Goal: Transaction & Acquisition: Purchase product/service

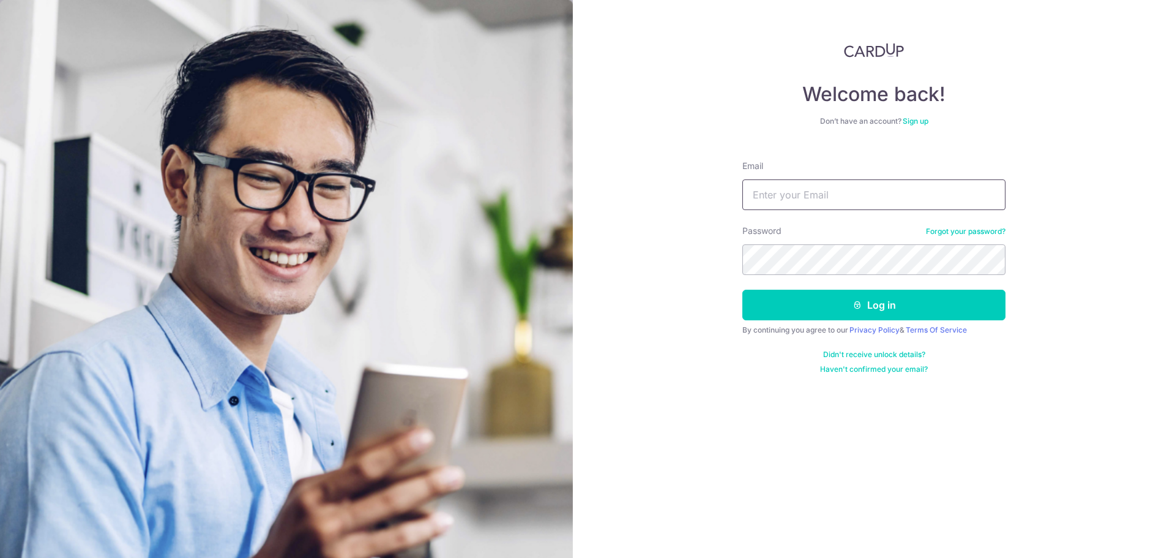
click at [819, 189] on input "Email" at bounding box center [874, 194] width 263 height 31
type input "terence.teo.km@gmail.com"
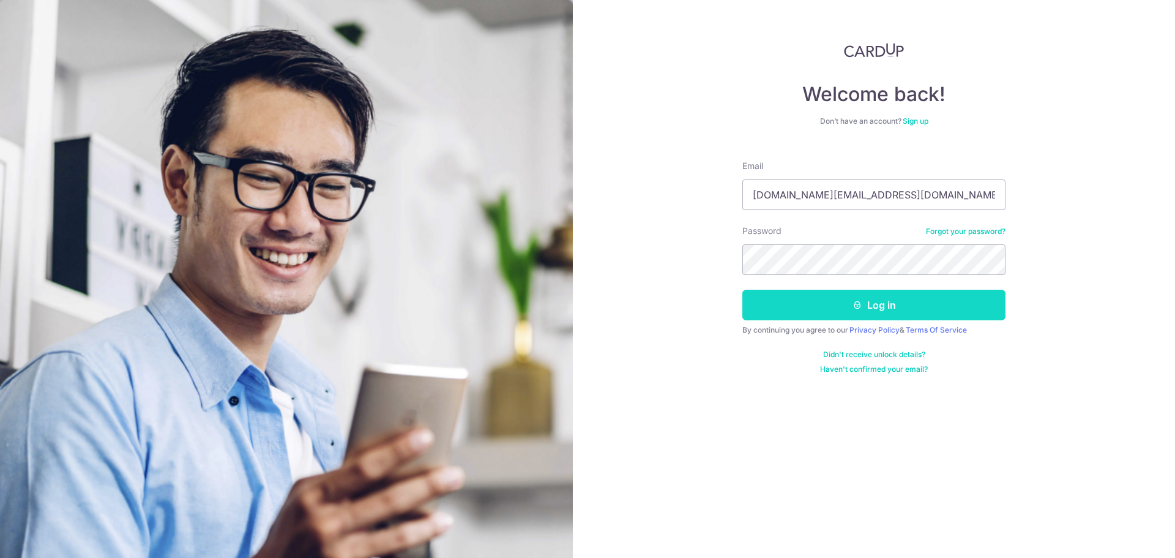
click at [861, 307] on icon "submit" at bounding box center [858, 305] width 10 height 10
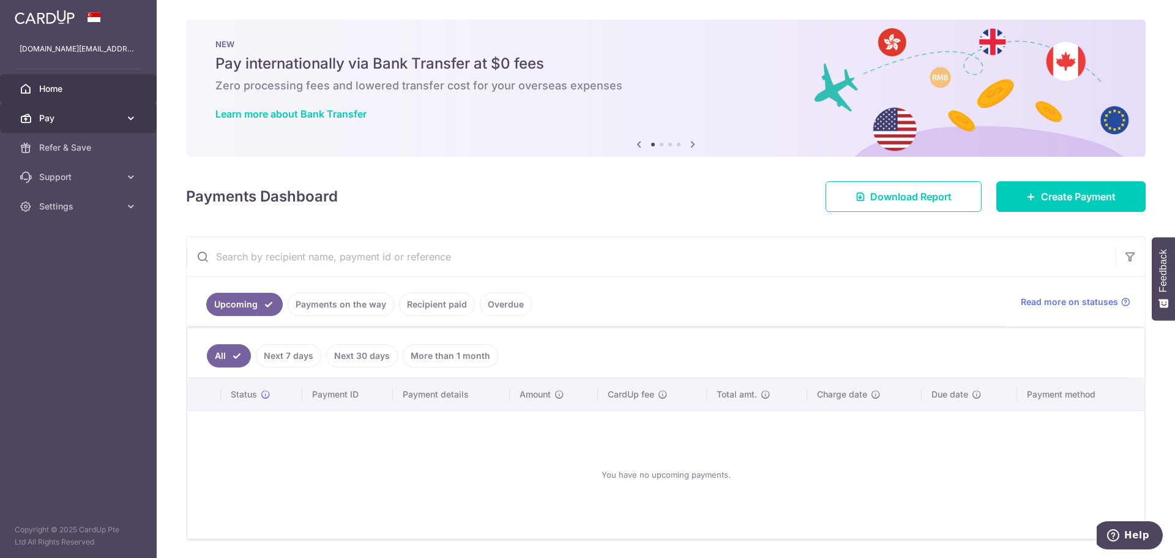
click at [118, 113] on span "Pay" at bounding box center [79, 118] width 81 height 12
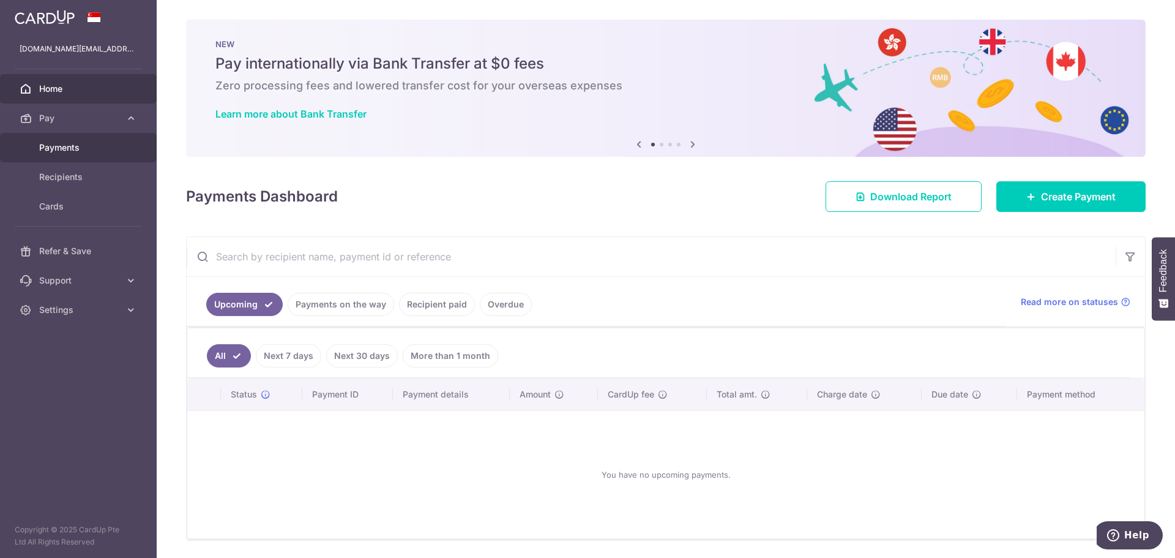
click at [67, 151] on span "Payments" at bounding box center [79, 147] width 81 height 12
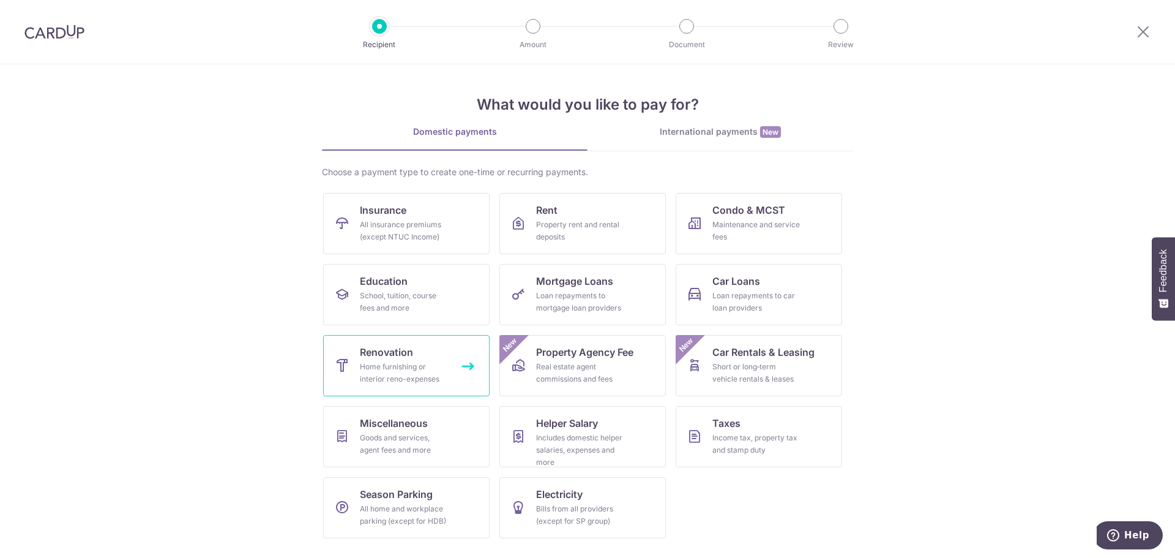
click at [383, 354] on span "Renovation" at bounding box center [386, 352] width 53 height 15
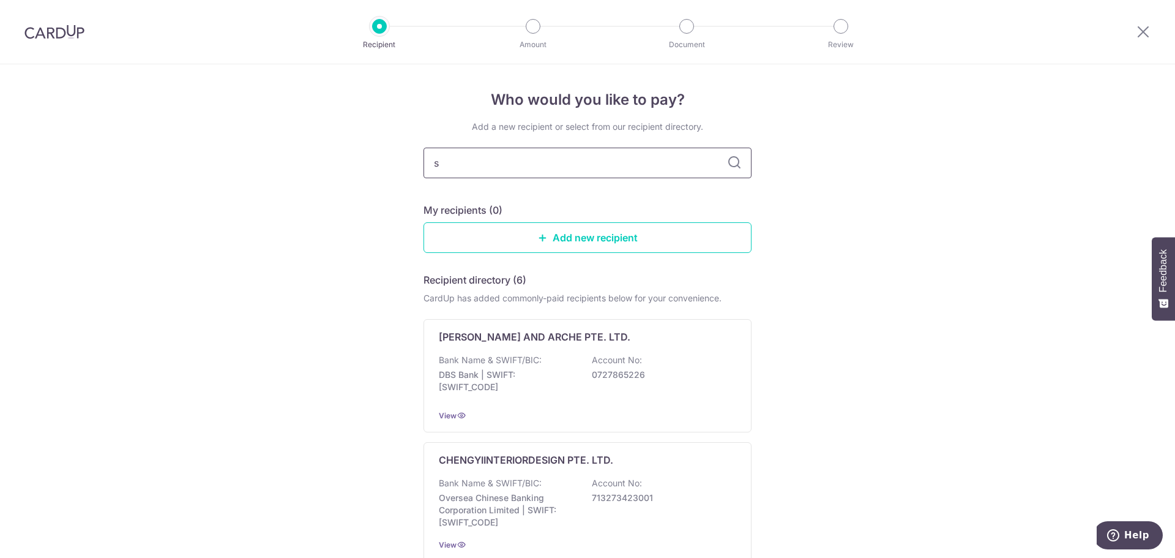
type input "sa"
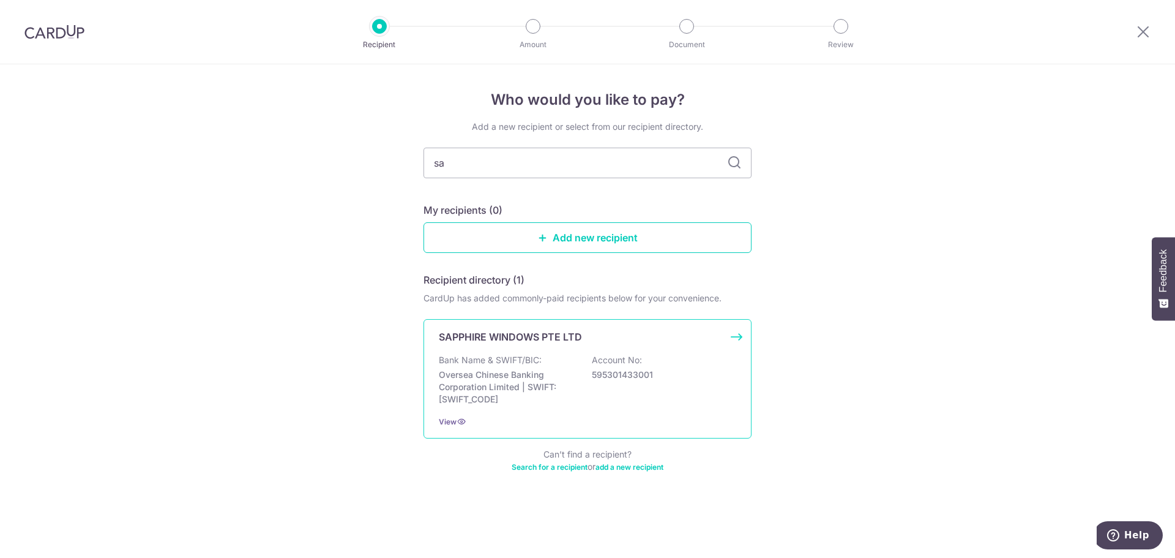
click at [515, 332] on p "SAPPHIRE WINDOWS PTE LTD" at bounding box center [510, 336] width 143 height 15
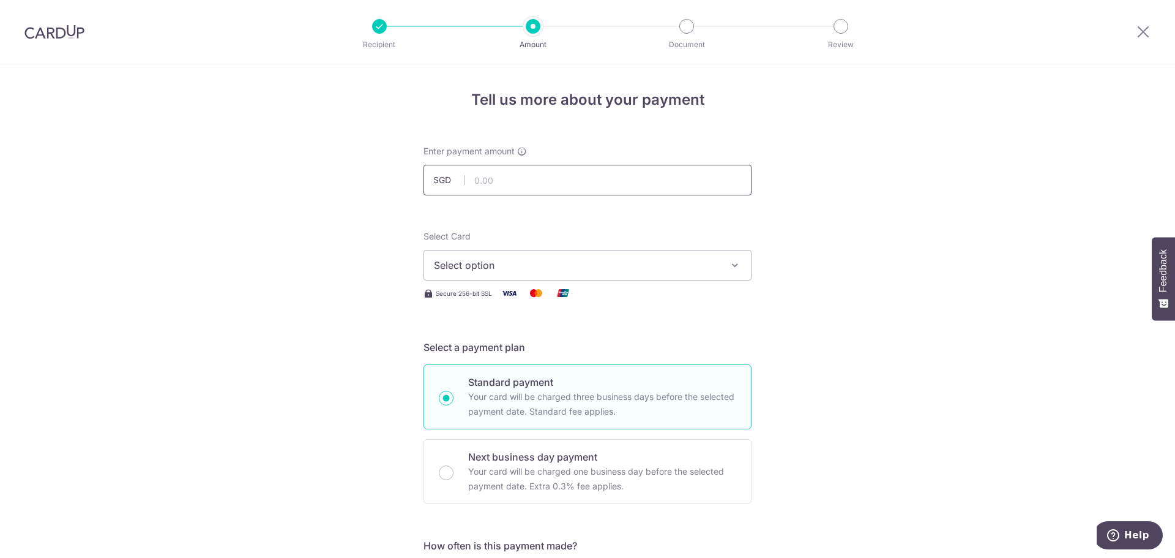
click at [492, 177] on input "text" at bounding box center [588, 180] width 328 height 31
paste input "13,737.27"
type input "13,737.27"
click at [488, 265] on span "Select option" at bounding box center [576, 265] width 285 height 15
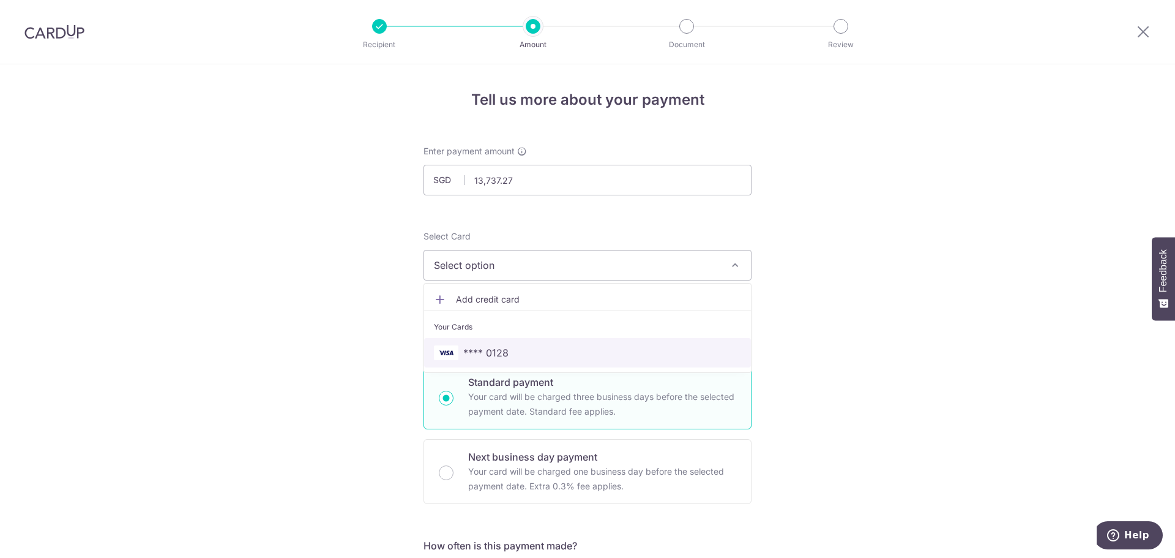
drag, startPoint x: 473, startPoint y: 354, endPoint x: 391, endPoint y: 294, distance: 101.8
click at [473, 354] on span "**** 0128" at bounding box center [485, 352] width 45 height 15
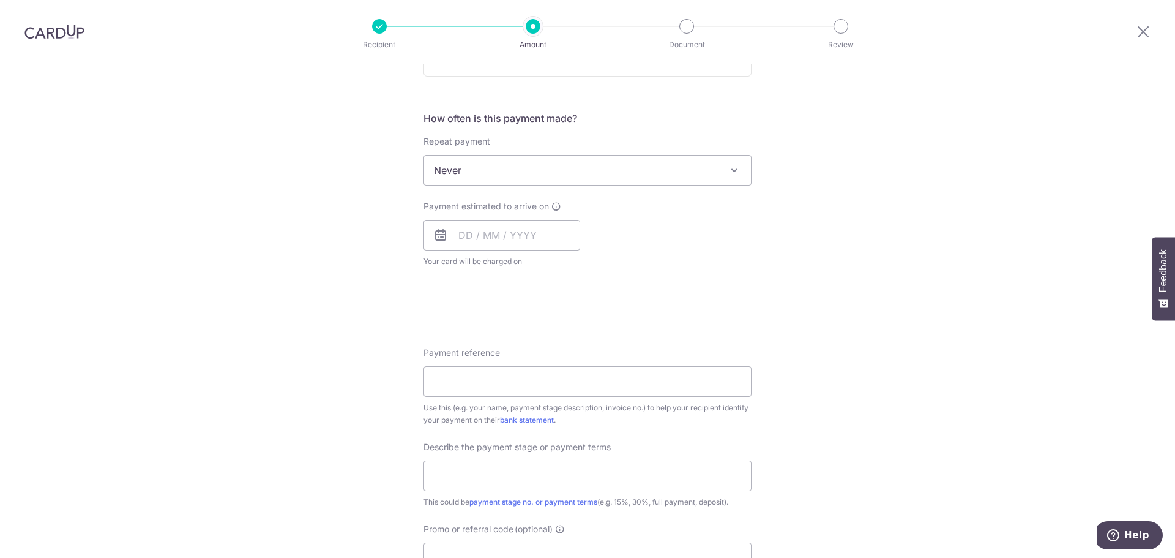
scroll to position [429, 0]
click at [449, 375] on input "Payment reference" at bounding box center [588, 380] width 328 height 31
paste input "100001669_PC2_080925"
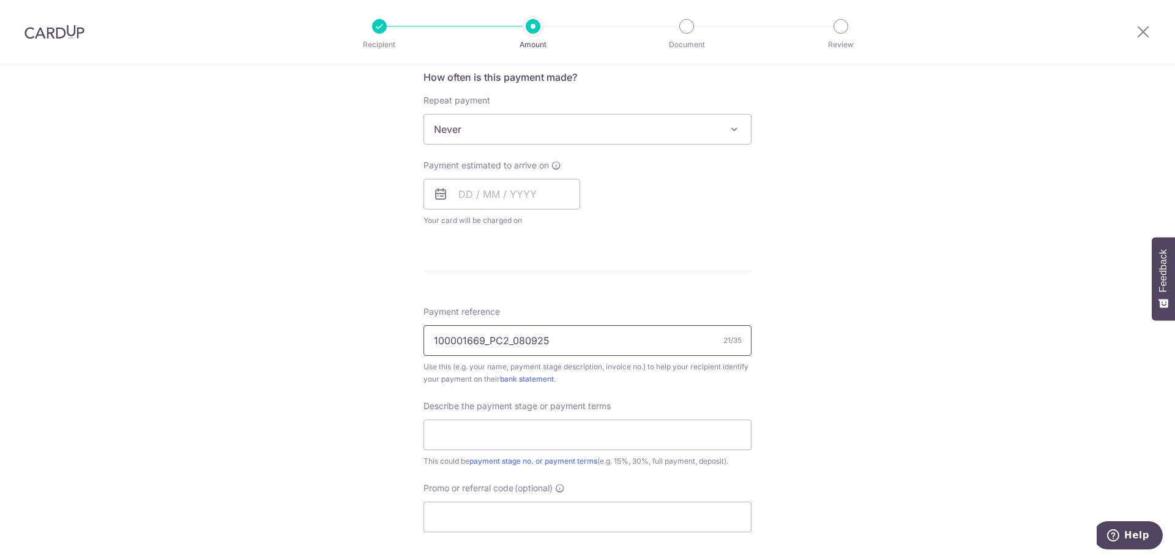
scroll to position [490, 0]
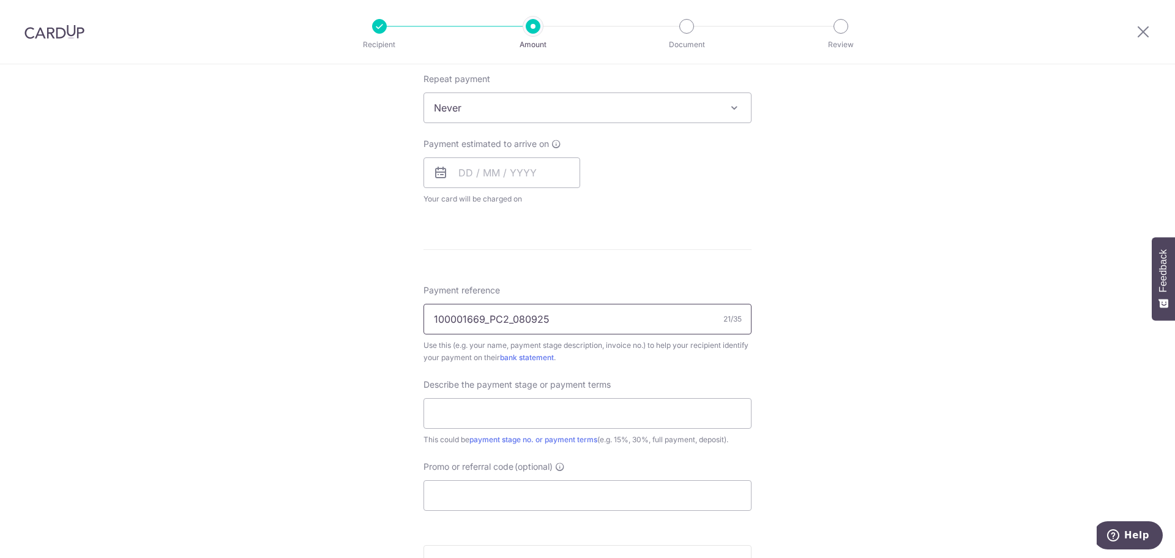
type input "100001669_PC2_080925"
click at [454, 416] on input "text" at bounding box center [588, 413] width 328 height 31
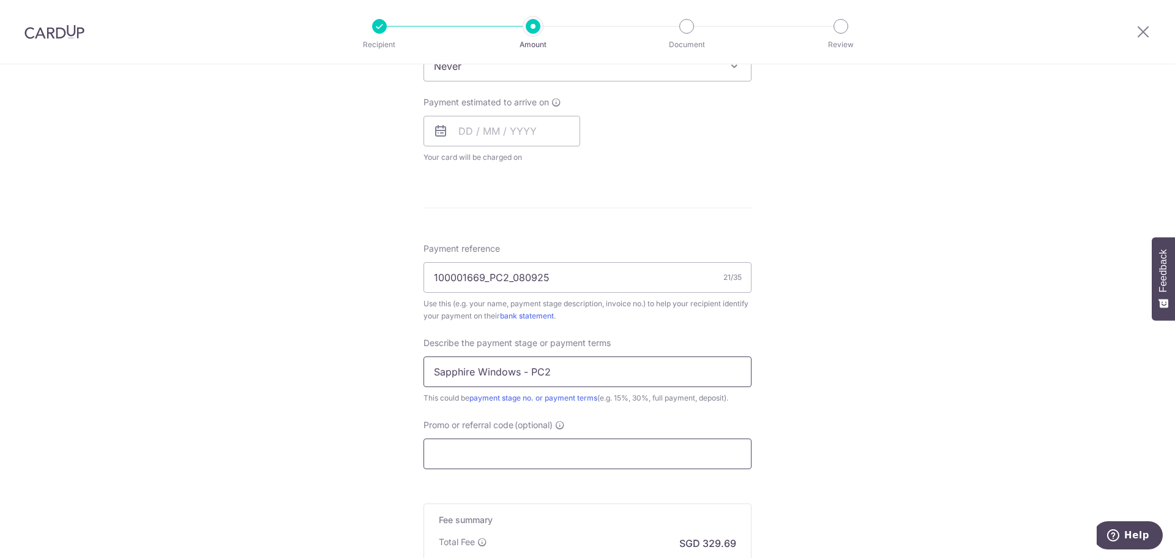
scroll to position [551, 0]
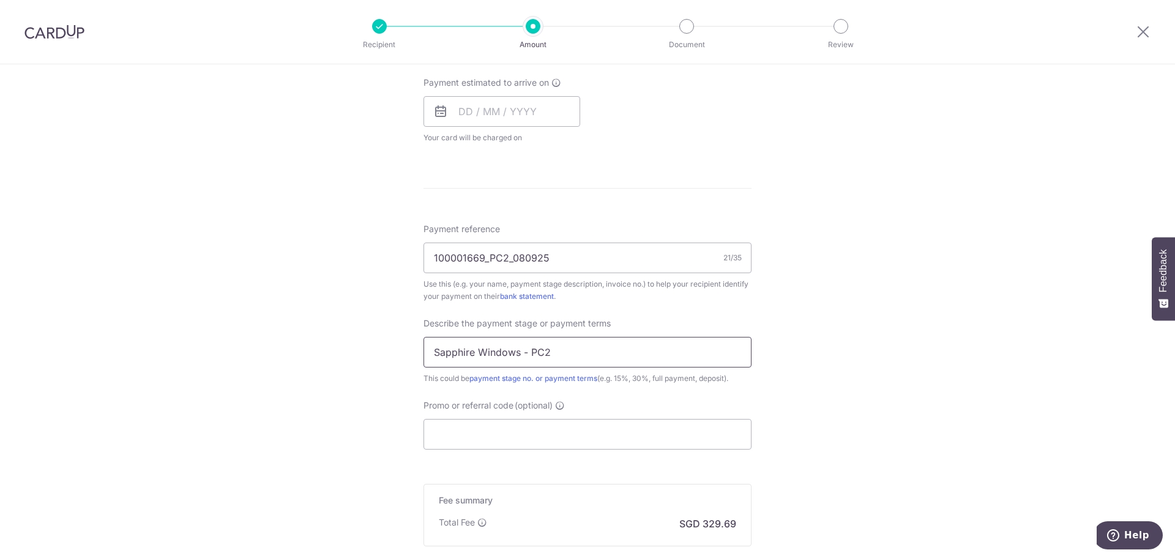
type input "Sapphire Windows - PC2"
drag, startPoint x: 467, startPoint y: 434, endPoint x: 463, endPoint y: 427, distance: 7.7
click at [467, 434] on input "Promo or referral code (optional)" at bounding box center [588, 434] width 328 height 31
paste input "RENO25ONE"
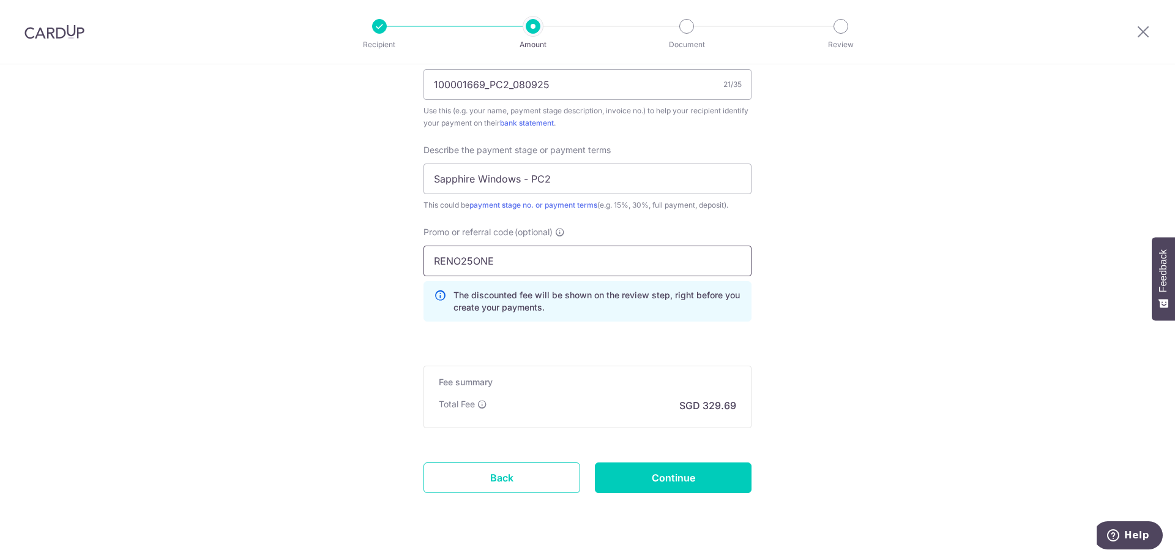
scroll to position [751, 0]
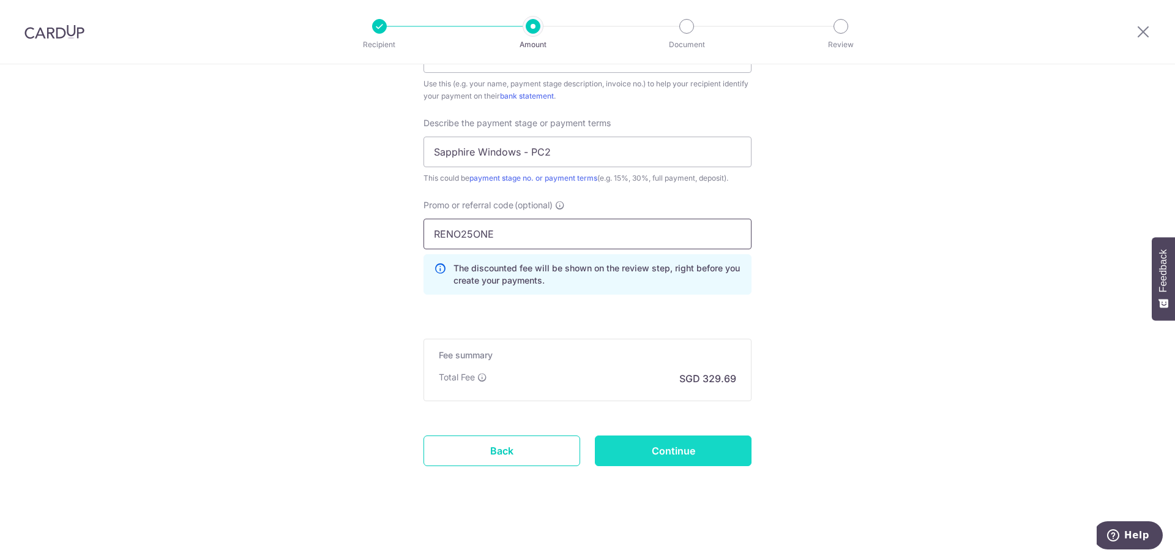
type input "RENO25ONE"
click at [699, 449] on input "Continue" at bounding box center [673, 450] width 157 height 31
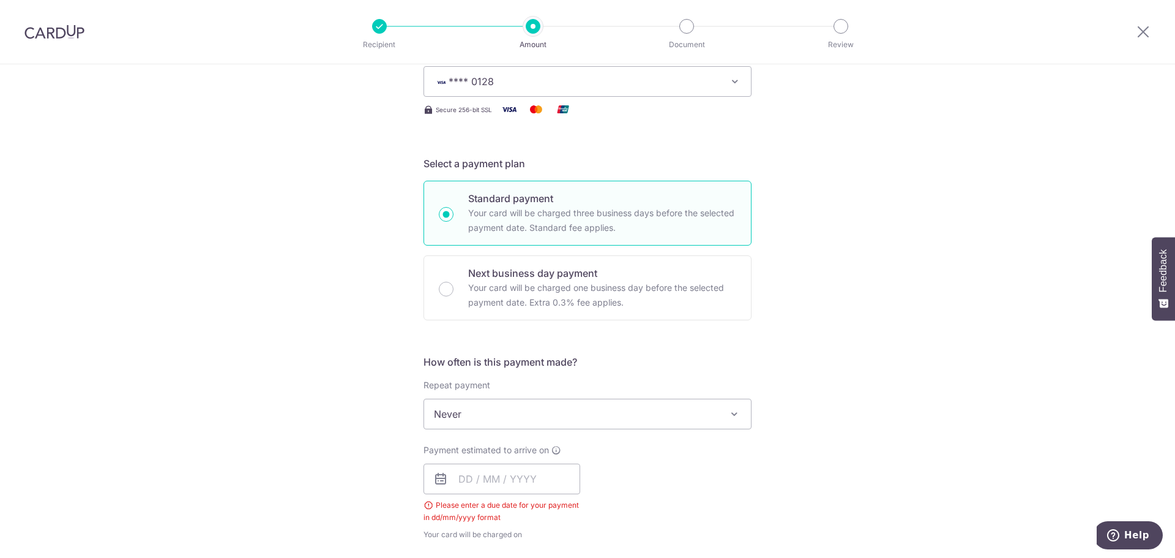
scroll to position [245, 0]
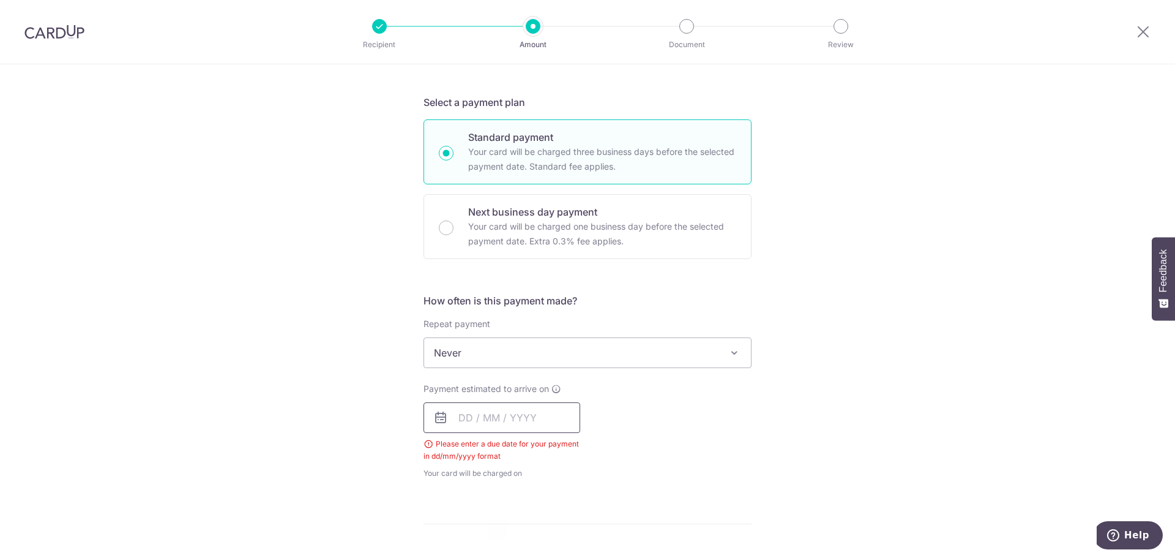
click at [463, 419] on input "text" at bounding box center [502, 417] width 157 height 31
click at [491, 529] on link "7" at bounding box center [498, 529] width 20 height 20
type input "07/10/2025"
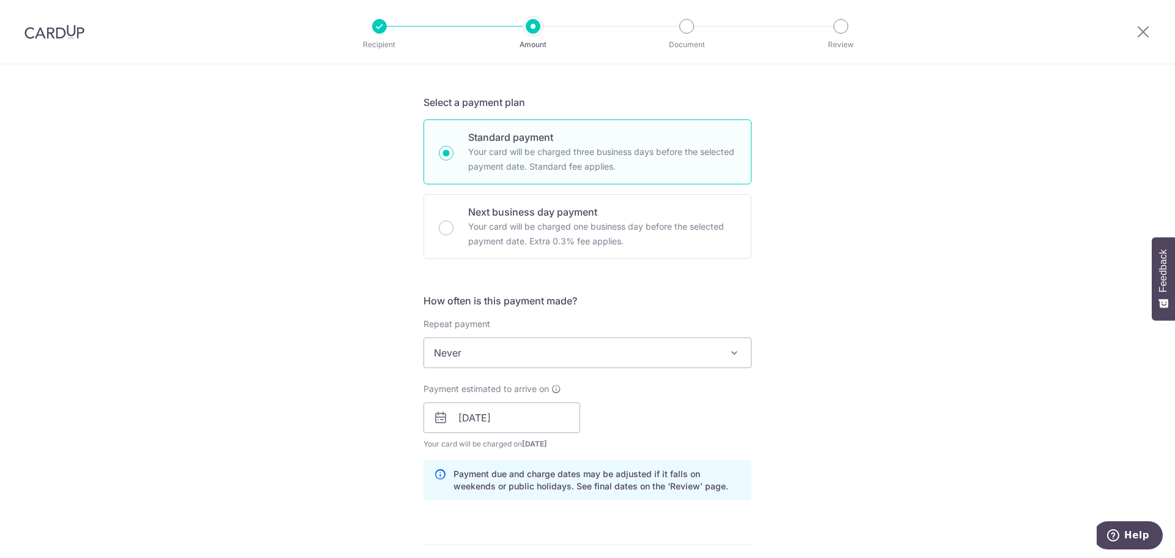
click at [247, 308] on div "Tell us more about your payment Enter payment amount SGD 13,737.27 13737.27 Sel…" at bounding box center [587, 483] width 1175 height 1329
click at [437, 419] on icon at bounding box center [440, 417] width 15 height 15
click at [493, 418] on input "[DATE]" at bounding box center [502, 417] width 157 height 31
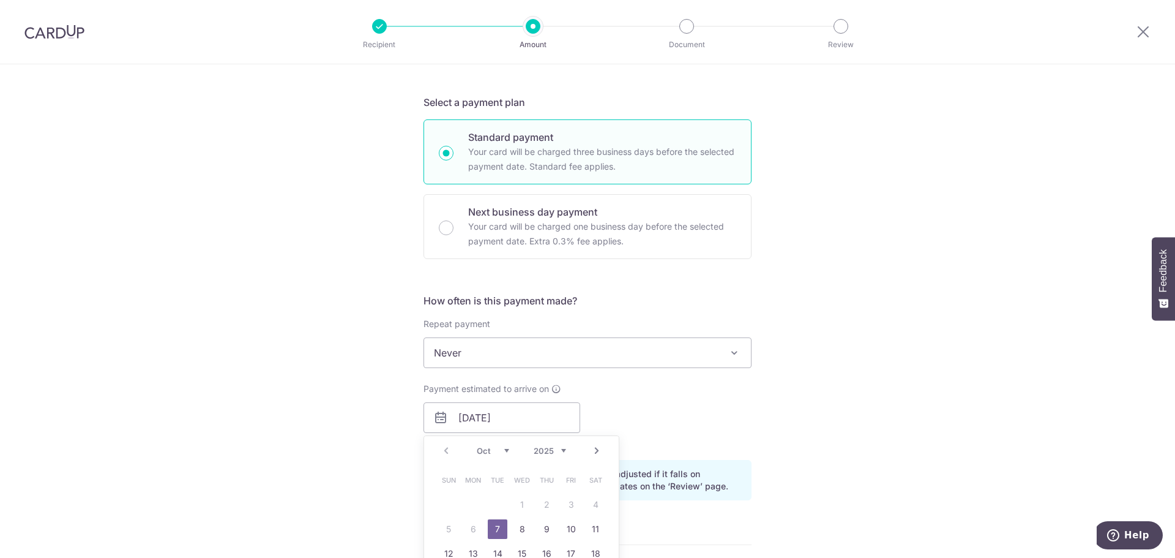
click at [494, 531] on link "7" at bounding box center [498, 529] width 20 height 20
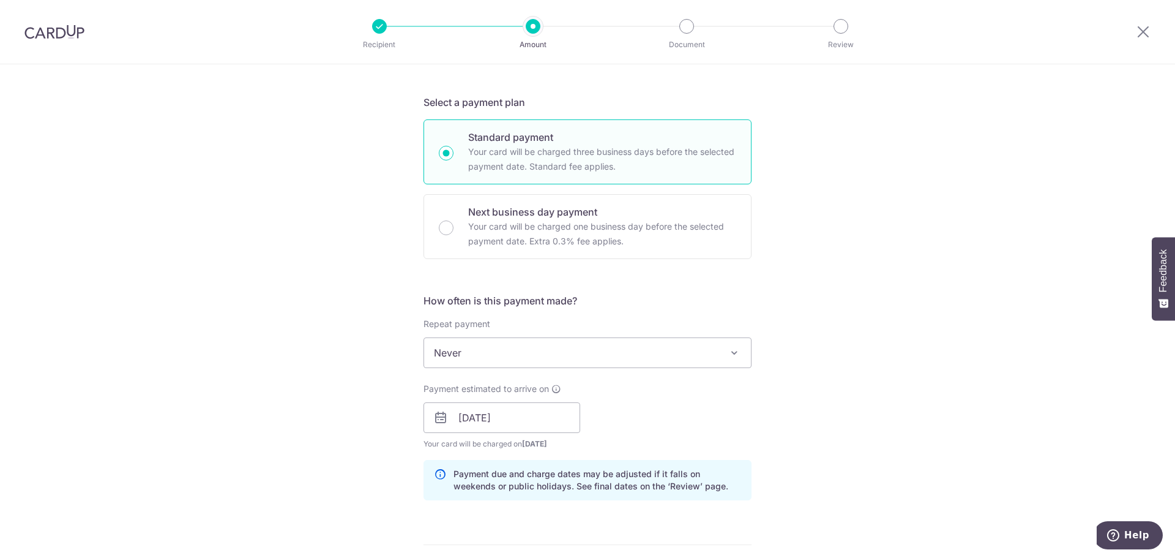
click at [285, 340] on div "Tell us more about your payment Enter payment amount SGD 13,737.27 13737.27 Sel…" at bounding box center [587, 483] width 1175 height 1329
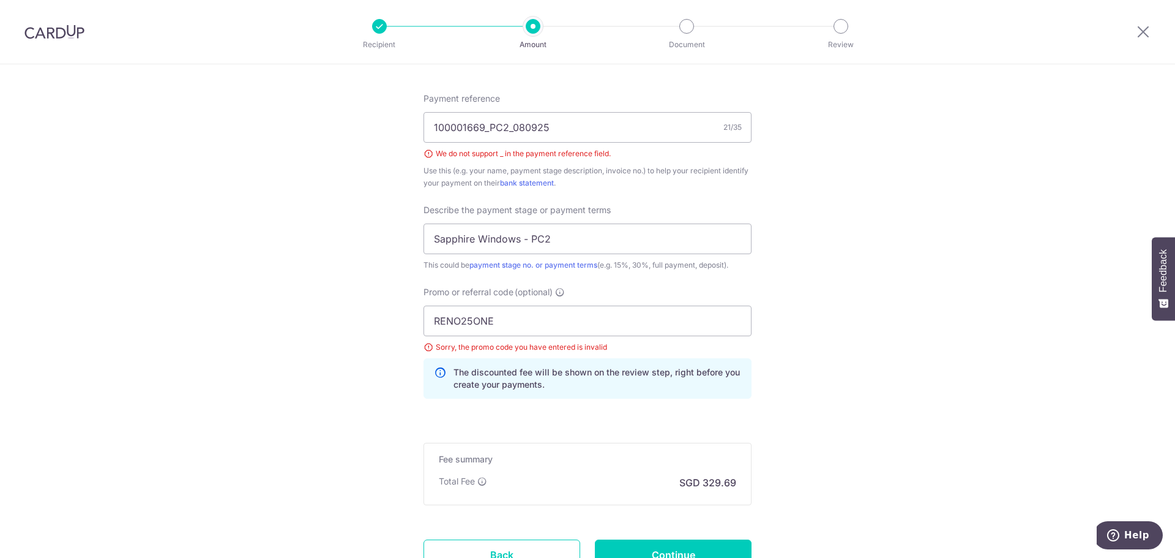
scroll to position [735, 0]
drag, startPoint x: 507, startPoint y: 319, endPoint x: 37, endPoint y: 299, distance: 470.6
paste input "OFF225"
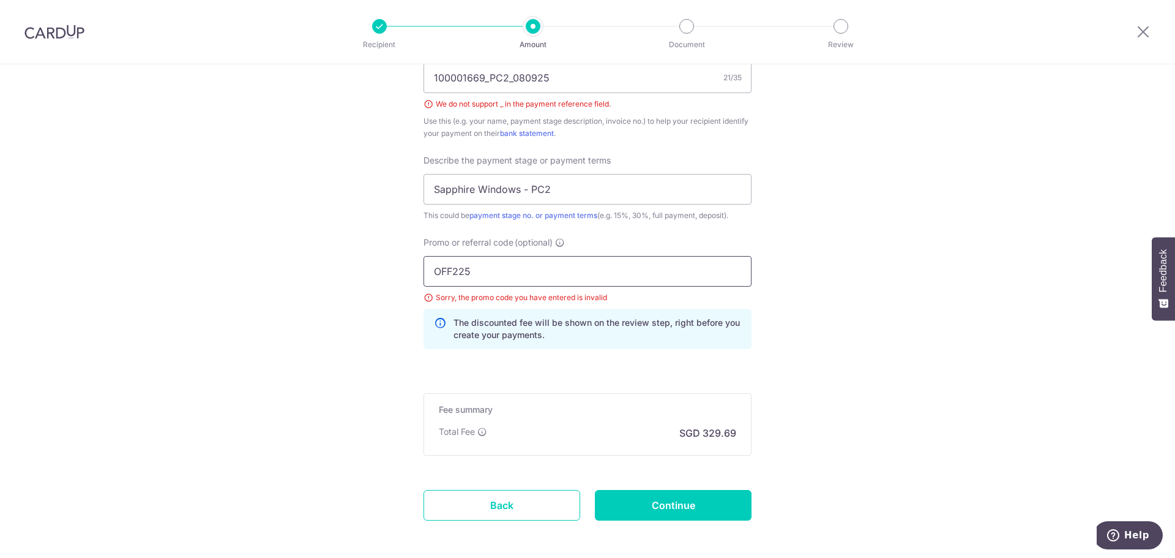
scroll to position [836, 0]
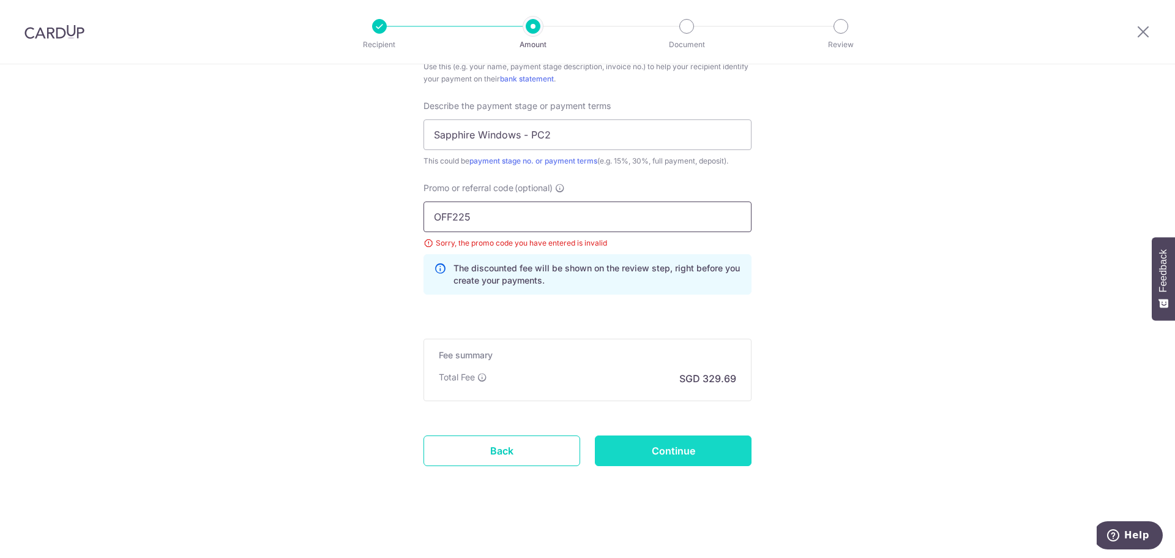
type input "OFF225"
drag, startPoint x: 683, startPoint y: 456, endPoint x: 536, endPoint y: 378, distance: 167.1
click at [683, 456] on input "Continue" at bounding box center [673, 450] width 157 height 31
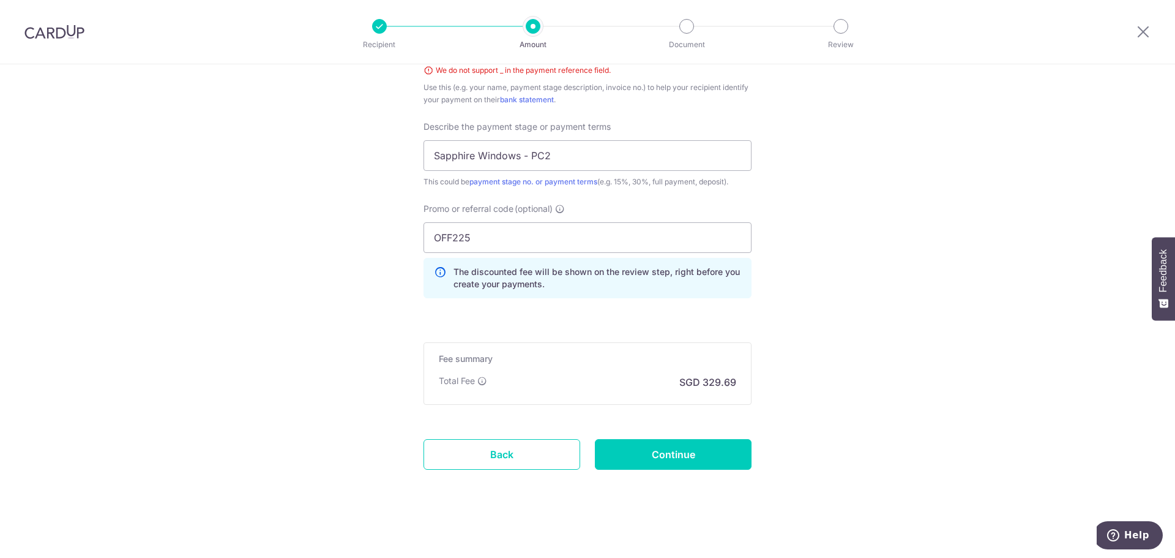
scroll to position [692, 0]
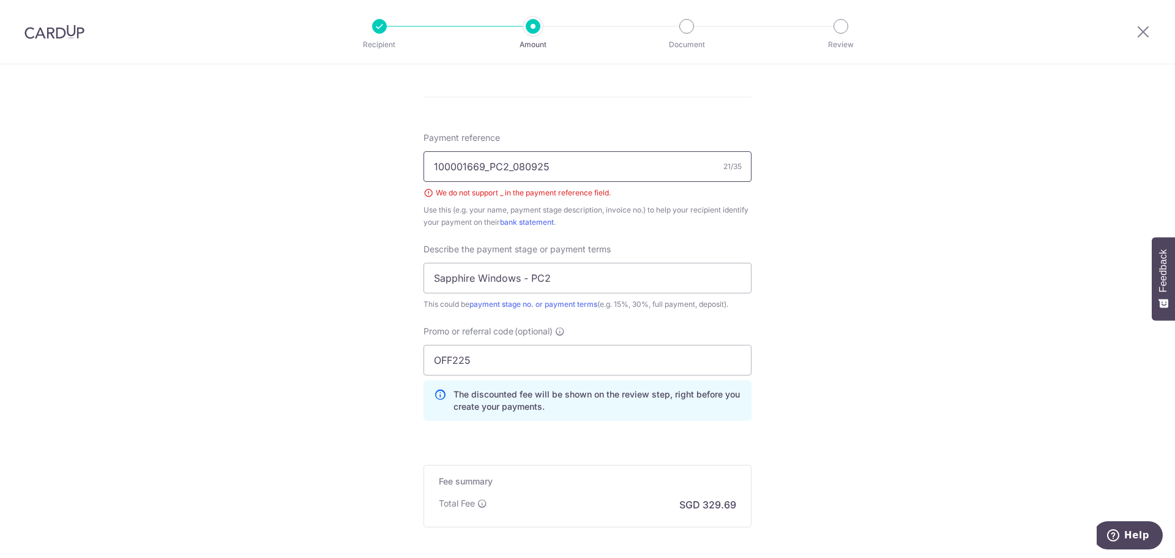
click at [489, 166] on input "100001669_PC2_080925" at bounding box center [588, 166] width 328 height 31
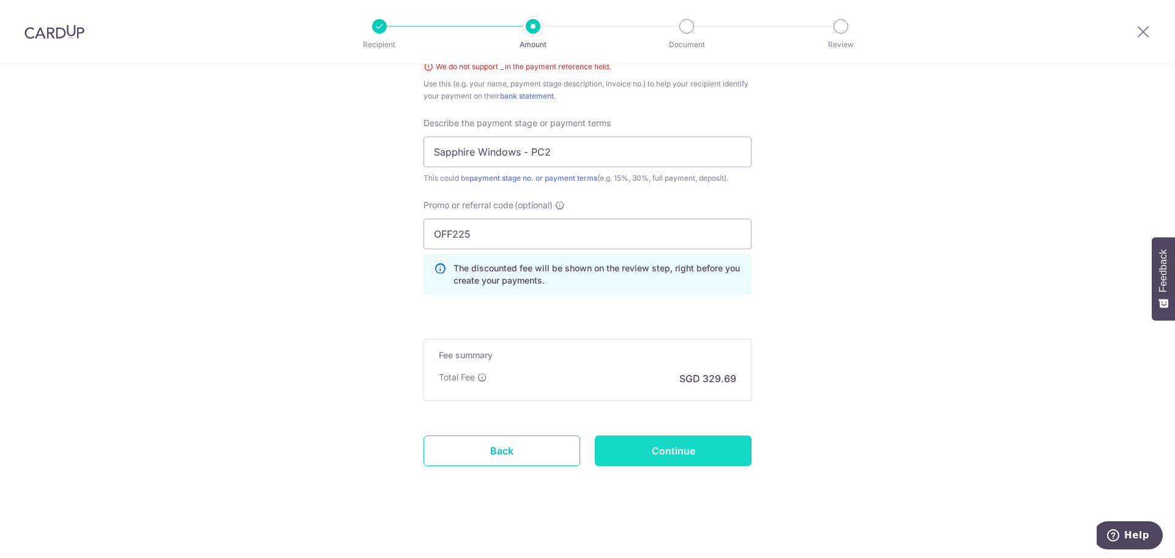
type input "100001669PC2080925"
click at [675, 457] on input "Continue" at bounding box center [673, 450] width 157 height 31
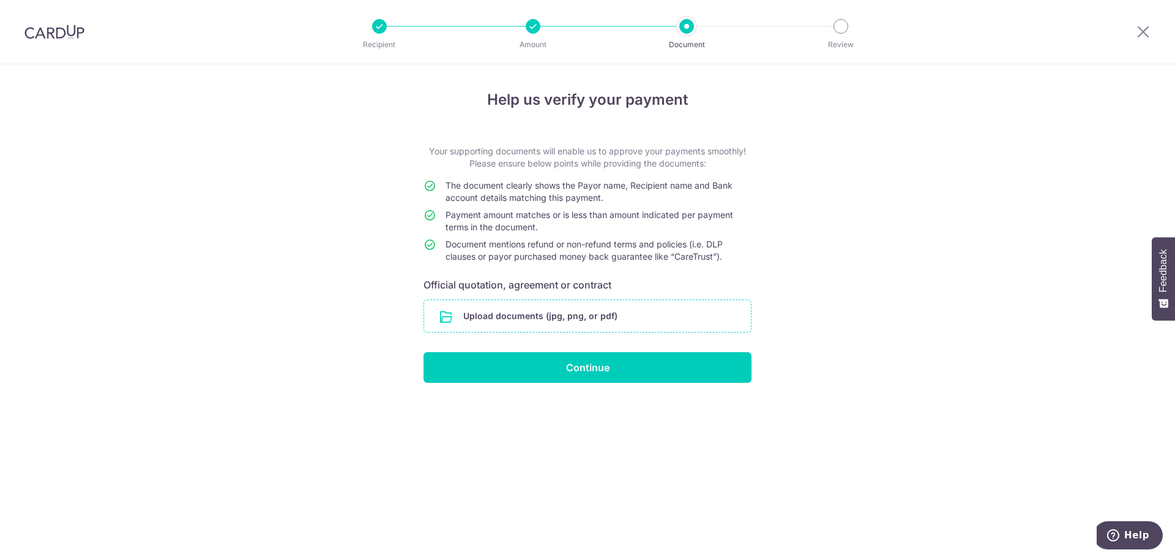
click at [507, 318] on input "file" at bounding box center [587, 316] width 327 height 32
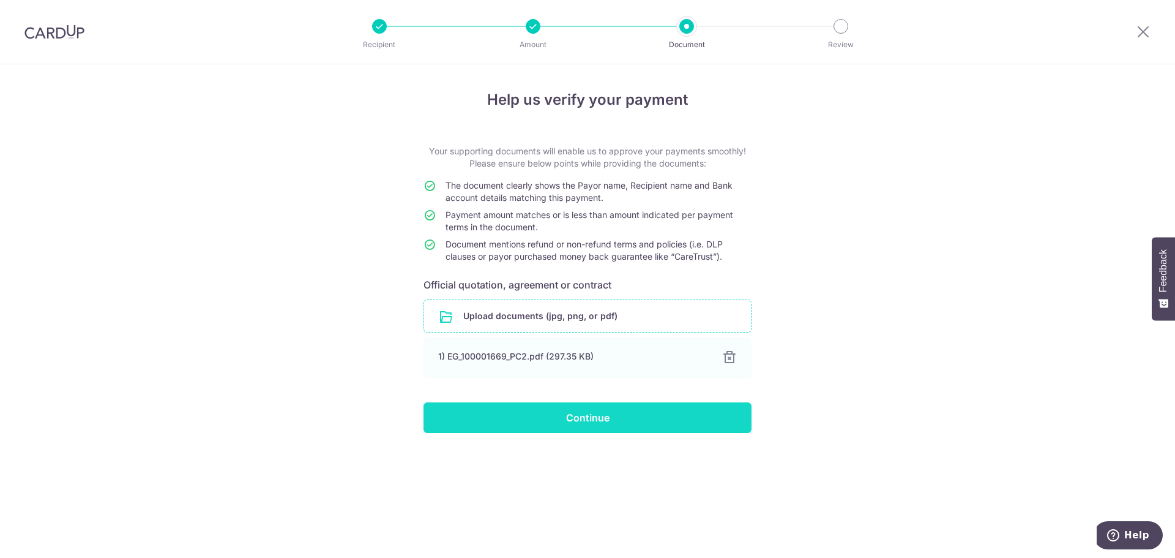
click at [583, 418] on input "Continue" at bounding box center [588, 417] width 328 height 31
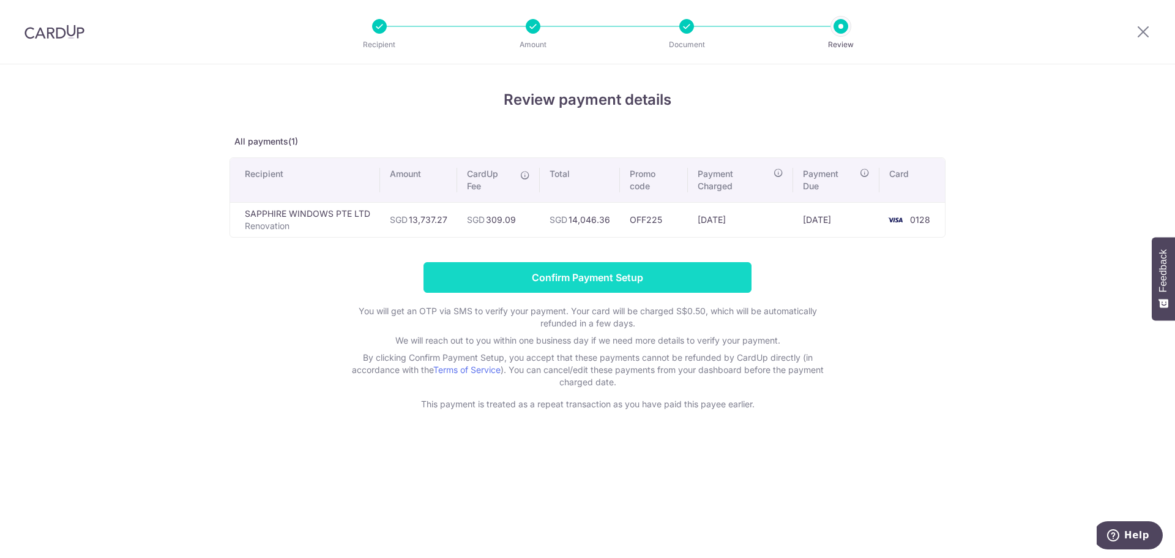
click at [524, 280] on input "Confirm Payment Setup" at bounding box center [588, 277] width 328 height 31
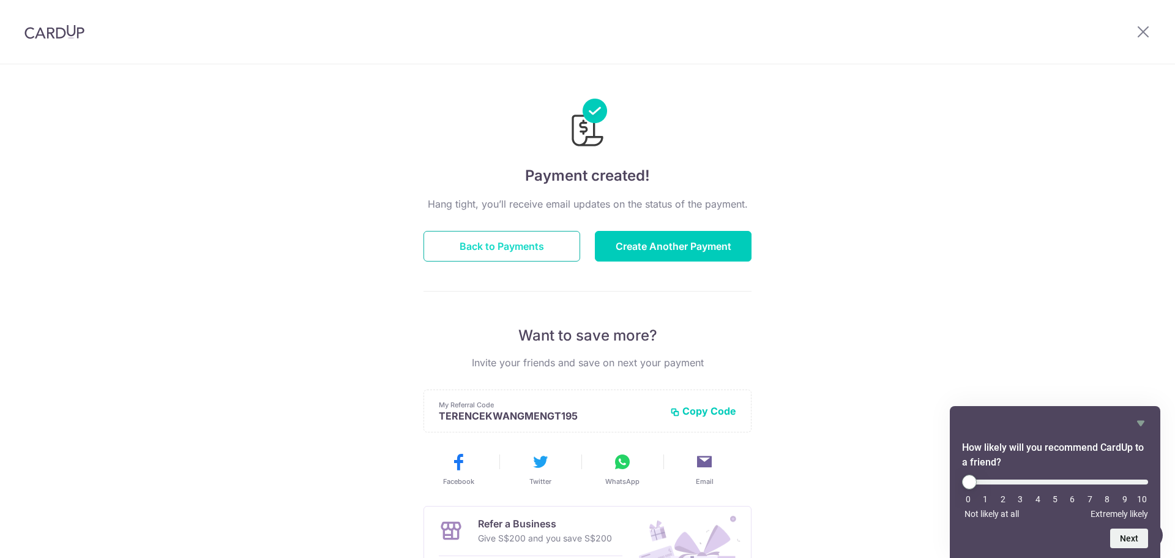
click at [530, 240] on button "Back to Payments" at bounding box center [502, 246] width 157 height 31
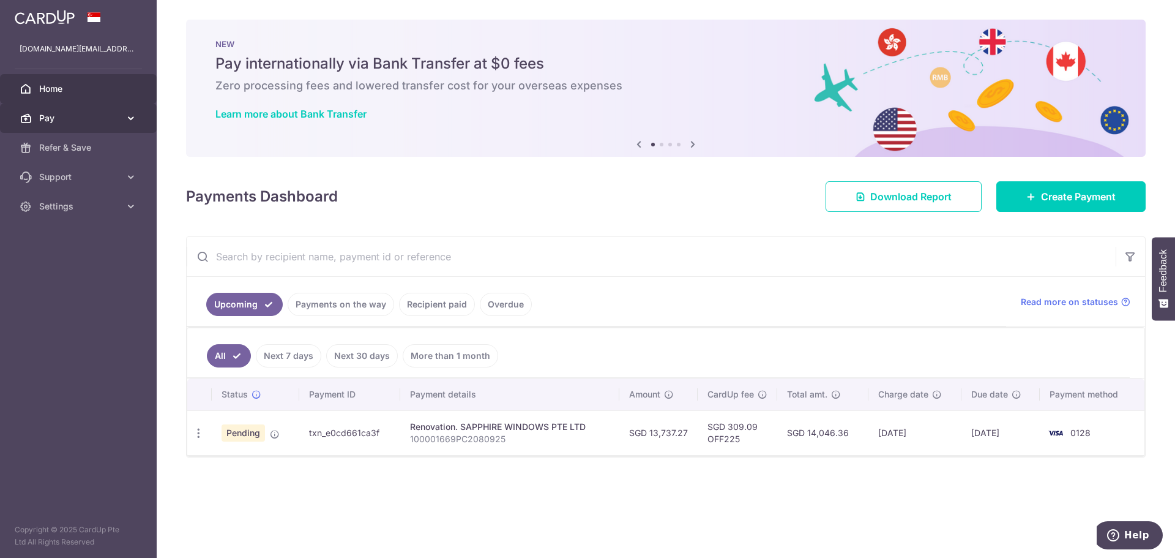
click at [141, 117] on link "Pay" at bounding box center [78, 117] width 157 height 29
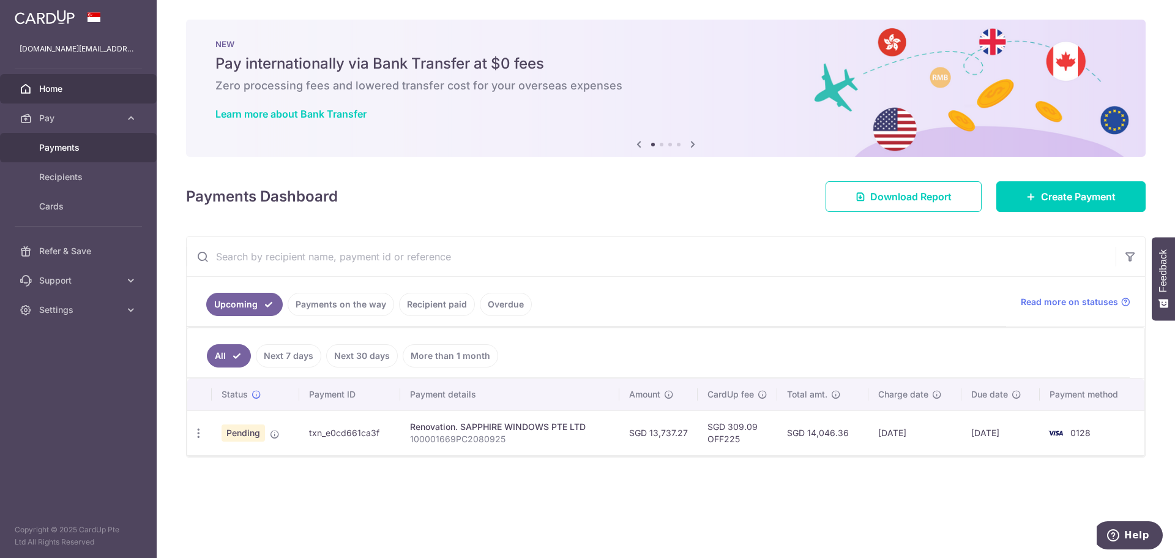
click at [87, 147] on span "Payments" at bounding box center [79, 147] width 81 height 12
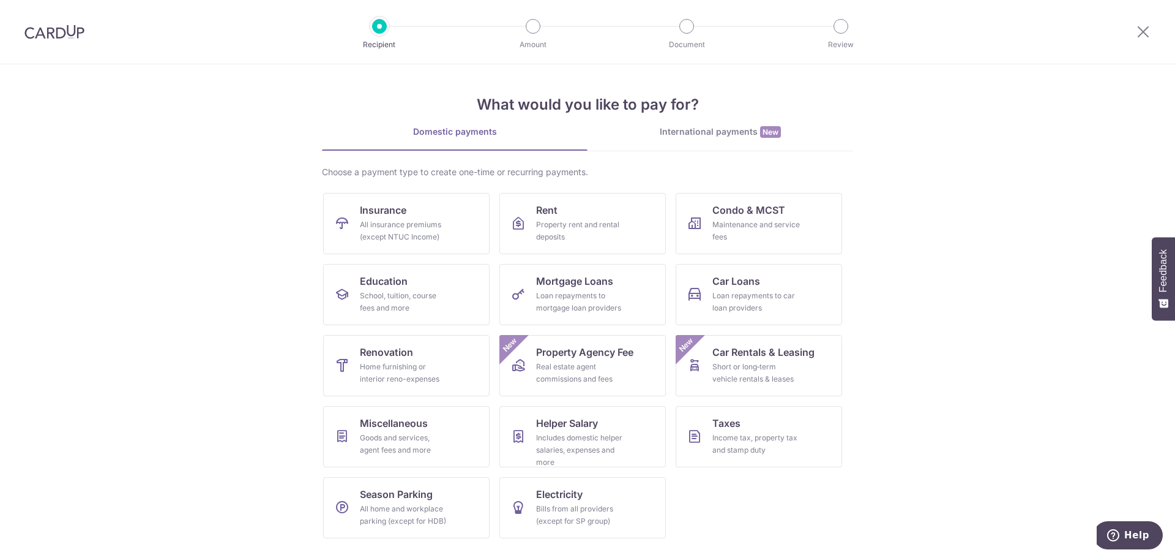
click at [45, 34] on img at bounding box center [54, 31] width 60 height 15
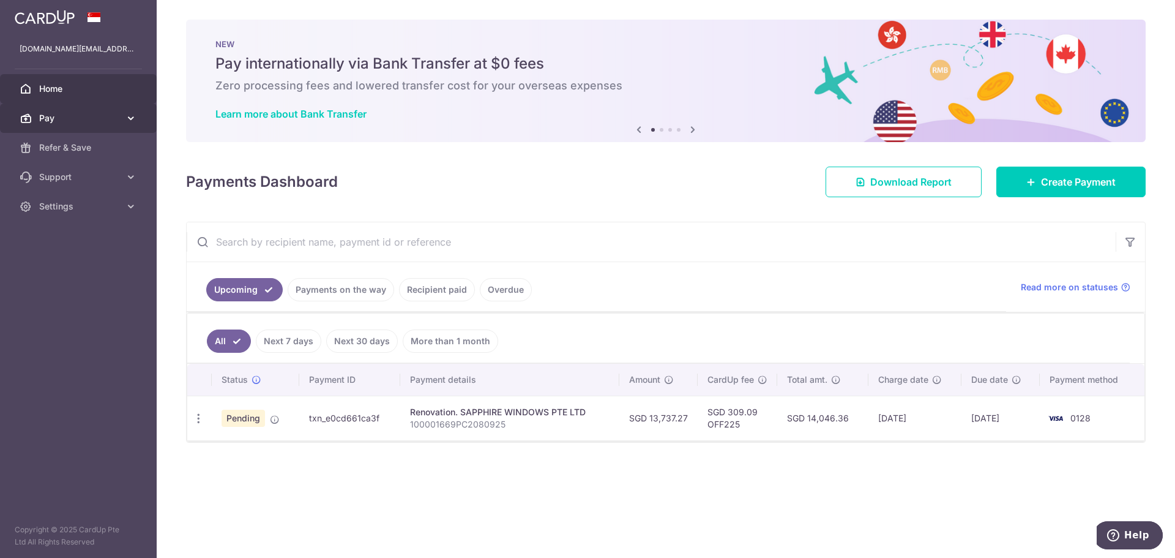
click at [129, 113] on icon at bounding box center [131, 118] width 12 height 12
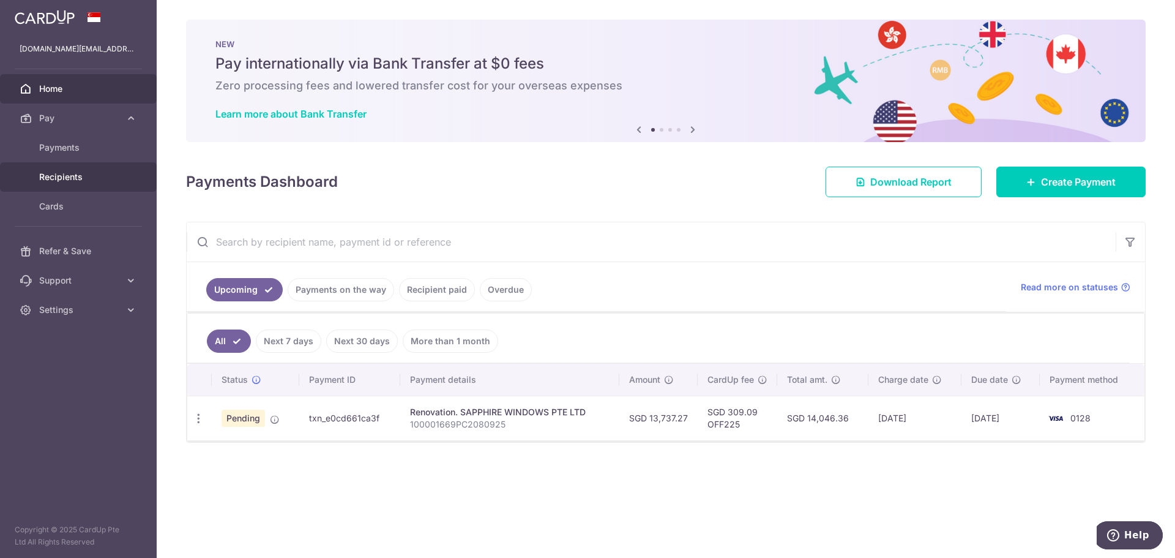
click at [78, 172] on span "Recipients" at bounding box center [79, 177] width 81 height 12
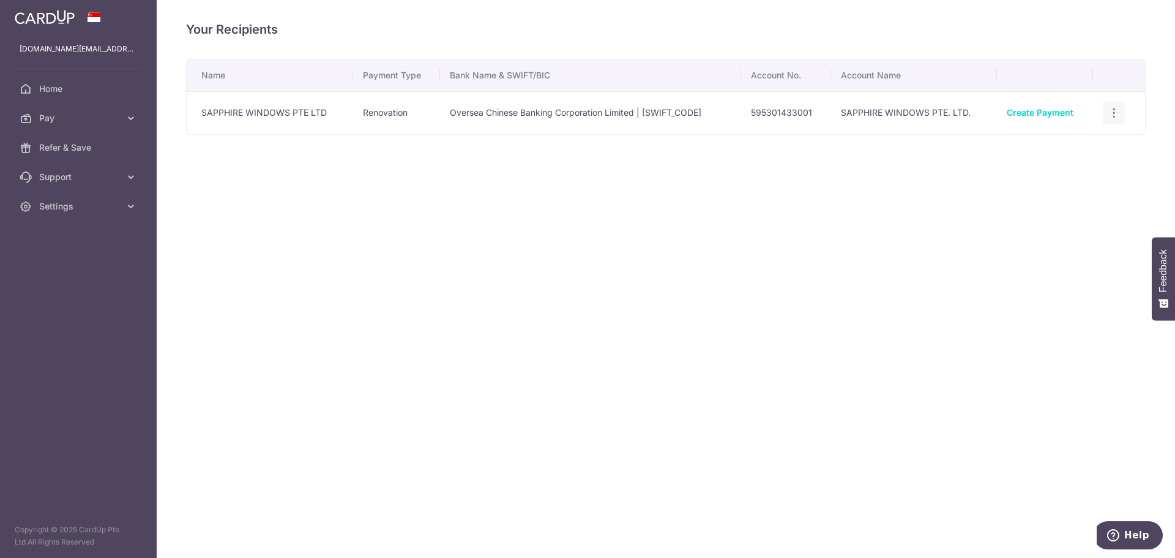
click at [1117, 113] on icon "button" at bounding box center [1114, 113] width 13 height 13
click at [51, 176] on span "Support" at bounding box center [79, 177] width 81 height 12
click at [66, 203] on span "Settings" at bounding box center [79, 206] width 81 height 12
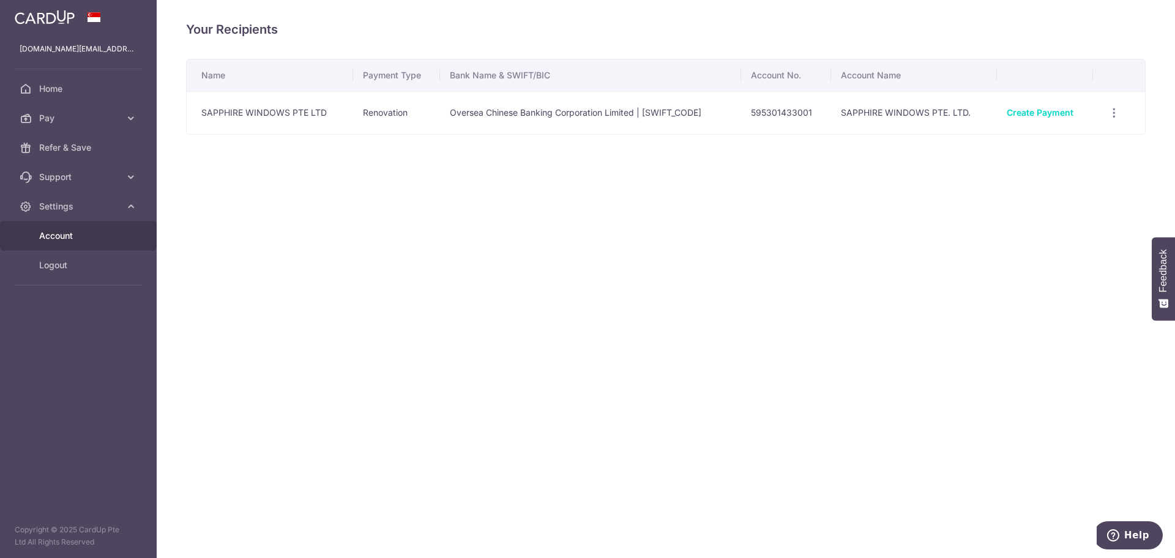
click at [56, 233] on span "Account" at bounding box center [79, 236] width 81 height 12
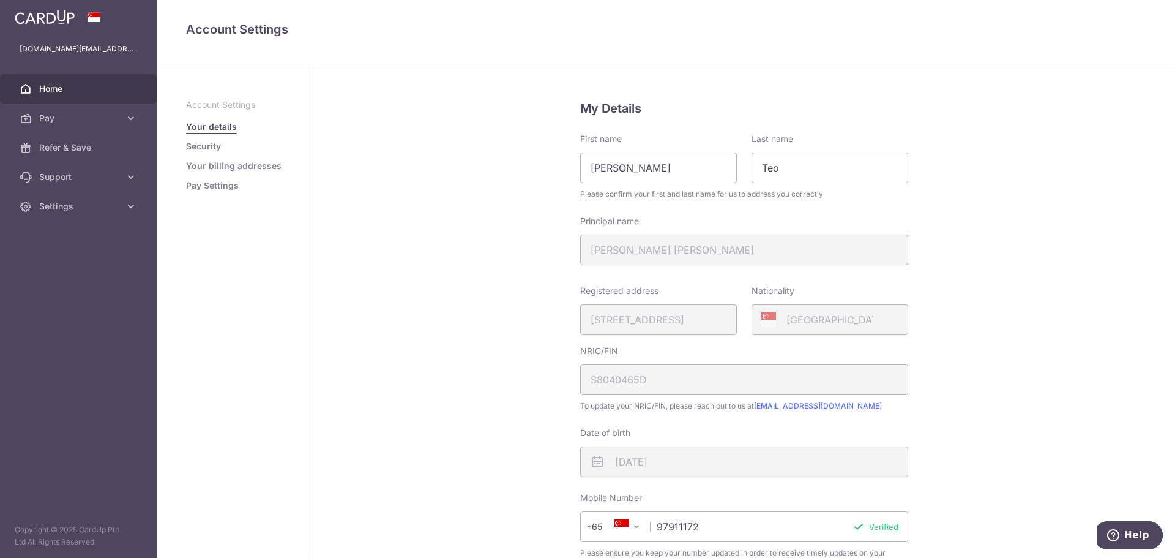
click at [53, 87] on span "Home" at bounding box center [79, 89] width 81 height 12
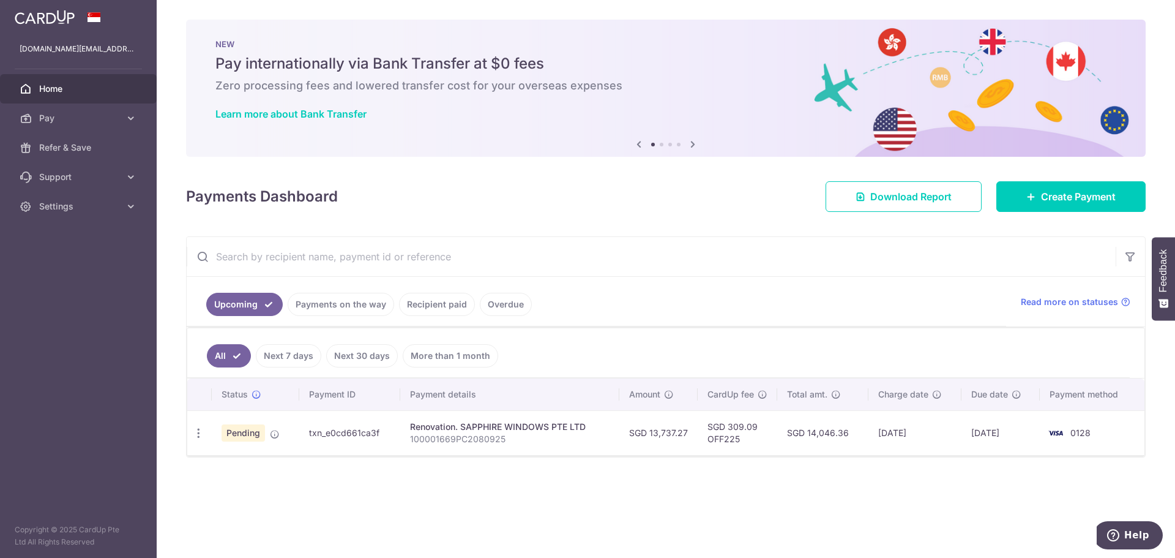
click at [446, 301] on link "Recipient paid" at bounding box center [437, 304] width 76 height 23
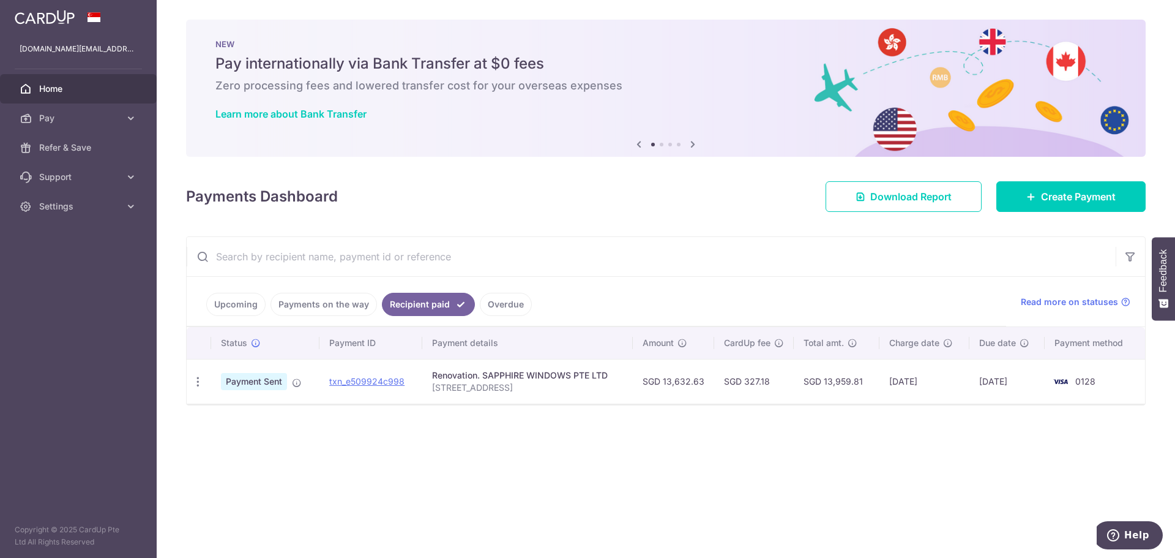
click at [241, 305] on link "Upcoming" at bounding box center [235, 304] width 59 height 23
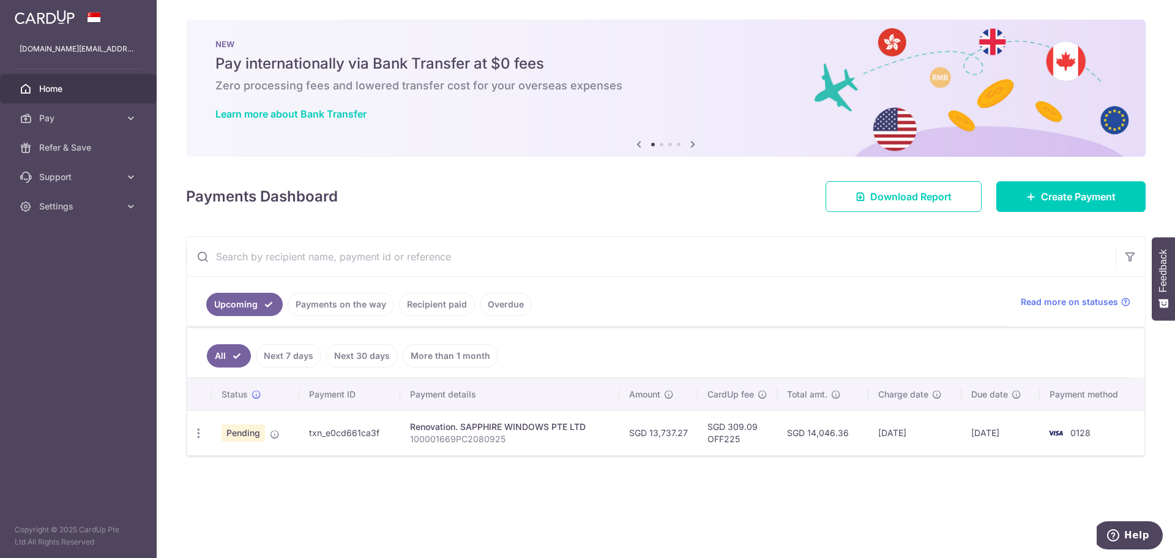
click at [320, 307] on link "Payments on the way" at bounding box center [341, 304] width 107 height 23
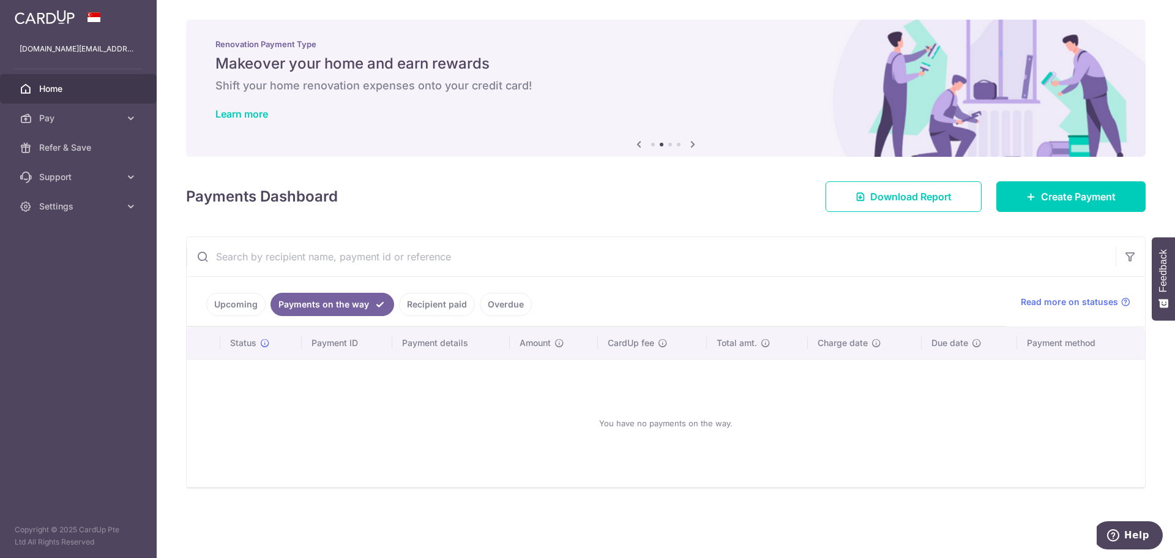
click at [241, 306] on link "Upcoming" at bounding box center [235, 304] width 59 height 23
